Goal: Transaction & Acquisition: Download file/media

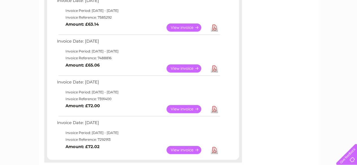
click at [173, 26] on link "View" at bounding box center [187, 27] width 41 height 8
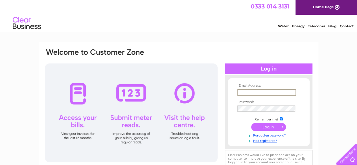
click at [253, 95] on input "text" at bounding box center [266, 92] width 59 height 7
type input "rachelvsmith1982@gmail.com"
click at [251, 122] on input "submit" at bounding box center [268, 126] width 35 height 8
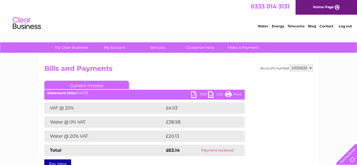
scroll to position [29, 0]
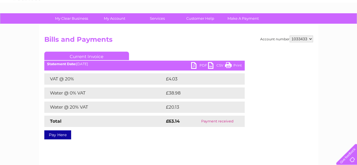
click at [193, 63] on link "PDF" at bounding box center [199, 66] width 17 height 8
